Goal: Information Seeking & Learning: Learn about a topic

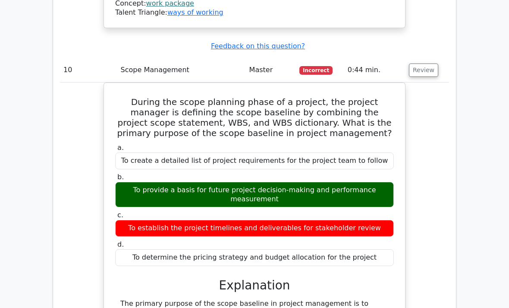
scroll to position [4800, 0]
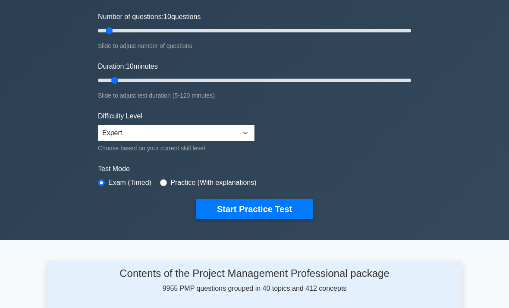
scroll to position [129, 0]
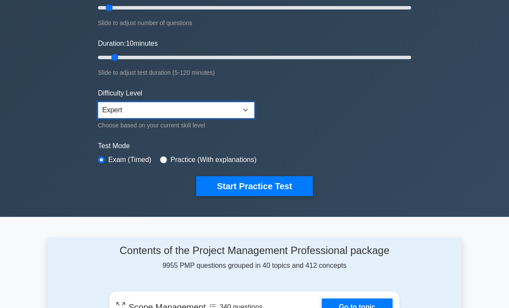
click at [109, 107] on select "Beginner Intermediate Expert" at bounding box center [176, 110] width 157 height 16
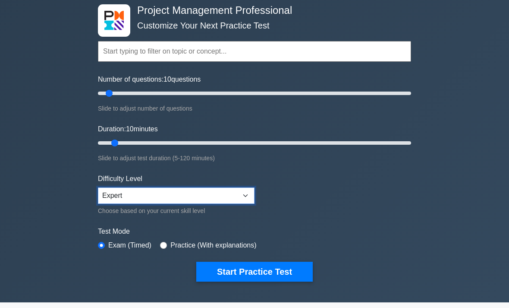
scroll to position [43, 0]
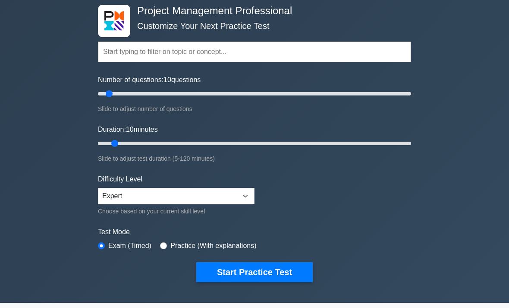
click at [287, 270] on button "Start Practice Test" at bounding box center [254, 272] width 116 height 20
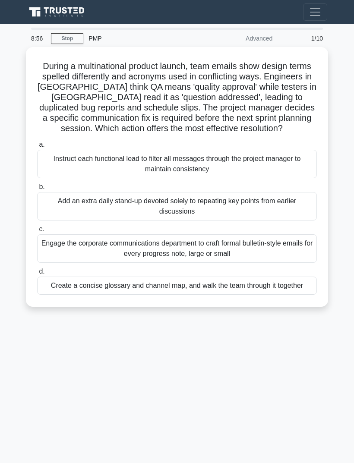
scroll to position [28, 0]
click at [70, 276] on div "Create a concise glossary and channel map, and walk the team through it together" at bounding box center [176, 285] width 279 height 18
click at [37, 274] on input "d. Create a concise glossary and channel map, and walk the team through it toge…" at bounding box center [37, 272] width 0 height 6
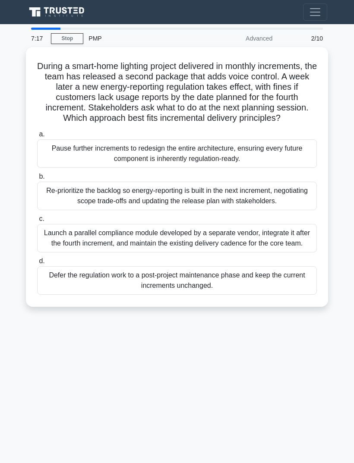
click at [56, 182] on div "Re-prioritize the backlog so energy-reporting is built in the next increment, n…" at bounding box center [176, 196] width 279 height 28
click at [37, 176] on input "b. Re-prioritize the backlog so energy-reporting is built in the next increment…" at bounding box center [37, 177] width 0 height 6
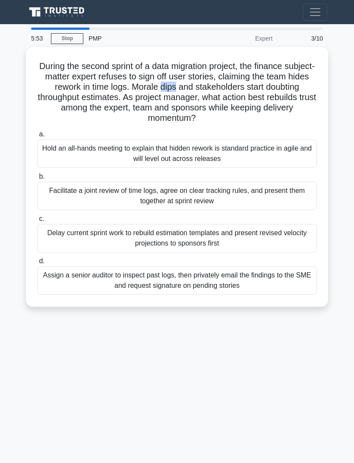
click at [58, 182] on div "Facilitate a joint review of time logs, agree on clear tracking rules, and pres…" at bounding box center [176, 196] width 279 height 28
click at [37, 174] on input "b. Facilitate a joint review of time logs, agree on clear tracking rules, and p…" at bounding box center [37, 177] width 0 height 6
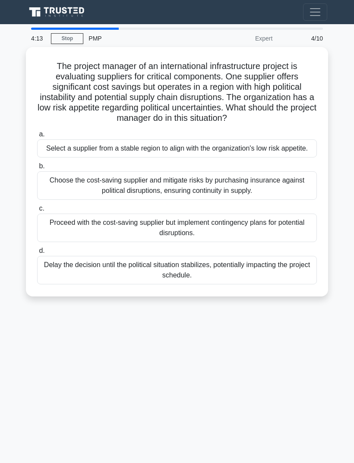
click at [64, 176] on div "Choose the cost-saving supplier and mitigate risks by purchasing insurance agai…" at bounding box center [176, 185] width 279 height 28
click at [37, 169] on input "b. Choose the cost-saving supplier and mitigate risks by purchasing insurance a…" at bounding box center [37, 166] width 0 height 6
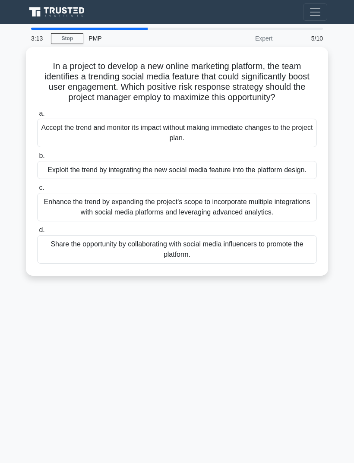
click at [59, 161] on div "Exploit the trend by integrating the new social media feature into the platform…" at bounding box center [176, 170] width 279 height 18
click at [37, 153] on input "b. Exploit the trend by integrating the new social media feature into the platf…" at bounding box center [37, 156] width 0 height 6
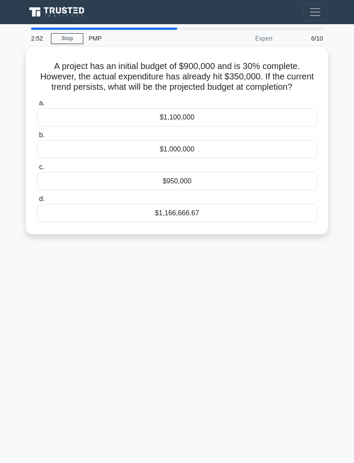
click at [82, 204] on div "$1,166,666.67" at bounding box center [176, 213] width 279 height 18
click at [37, 196] on input "d. $1,166,666.67" at bounding box center [37, 199] width 0 height 6
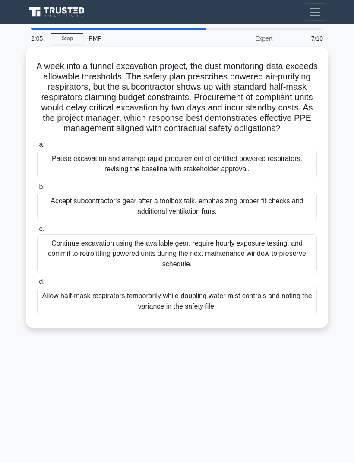
click at [62, 150] on div "Pause excavation and arrange rapid procurement of certified powered respirators…" at bounding box center [176, 164] width 279 height 28
click at [37, 145] on input "a. Pause excavation and arrange rapid procurement of certified powered respirat…" at bounding box center [37, 145] width 0 height 6
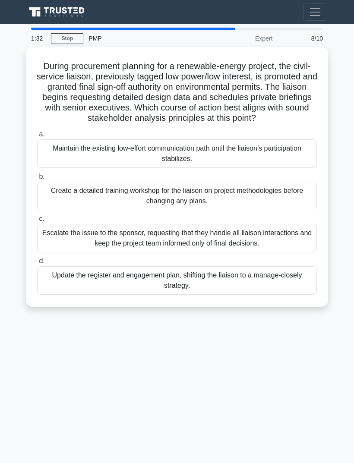
click at [299, 266] on div "Update the register and engagement plan, shifting the liaison to a manage-close…" at bounding box center [176, 280] width 279 height 28
click at [37, 264] on input "d. Update the register and engagement plan, shifting the liaison to a manage-cl…" at bounding box center [37, 261] width 0 height 6
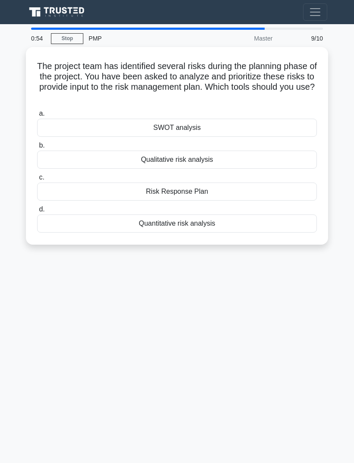
click at [71, 214] on div "Quantitative risk analysis" at bounding box center [176, 223] width 279 height 18
click at [37, 207] on input "d. Quantitative risk analysis" at bounding box center [37, 210] width 0 height 6
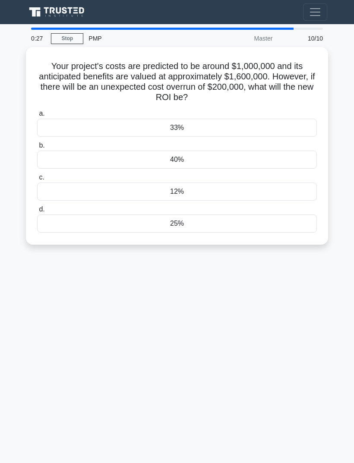
click at [83, 119] on div "33%" at bounding box center [176, 128] width 279 height 18
click at [37, 111] on input "a. 33%" at bounding box center [37, 114] width 0 height 6
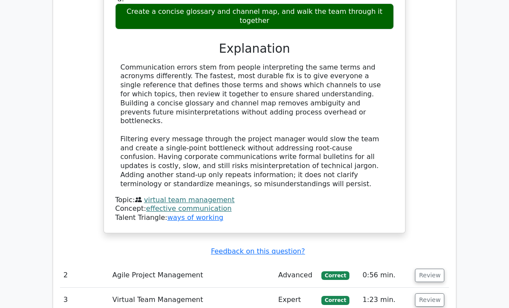
scroll to position [779, 0]
